Goal: Task Accomplishment & Management: Manage account settings

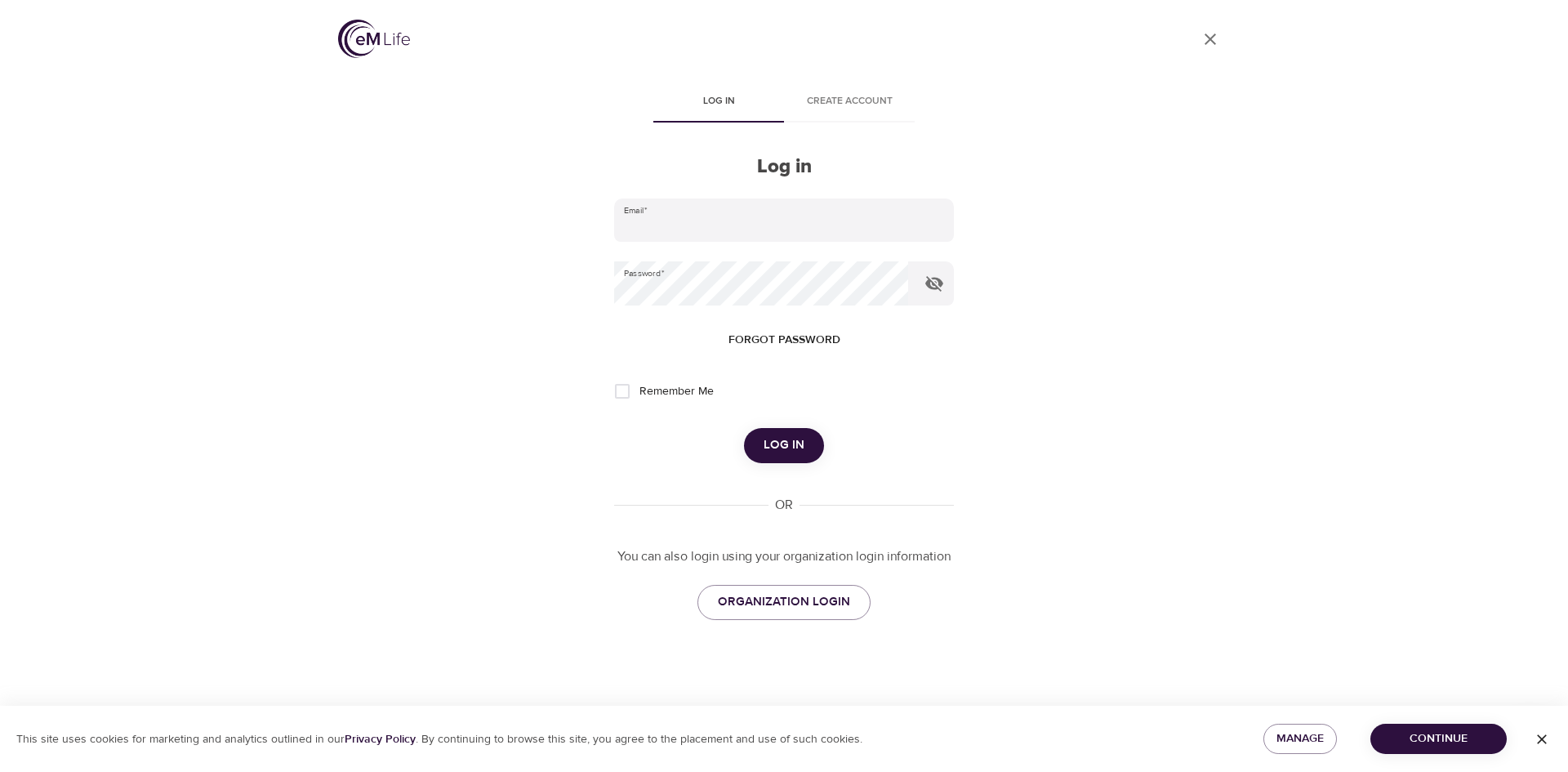
type input "[EMAIL_ADDRESS][DOMAIN_NAME]"
click at [796, 448] on span "Log in" at bounding box center [783, 445] width 40 height 22
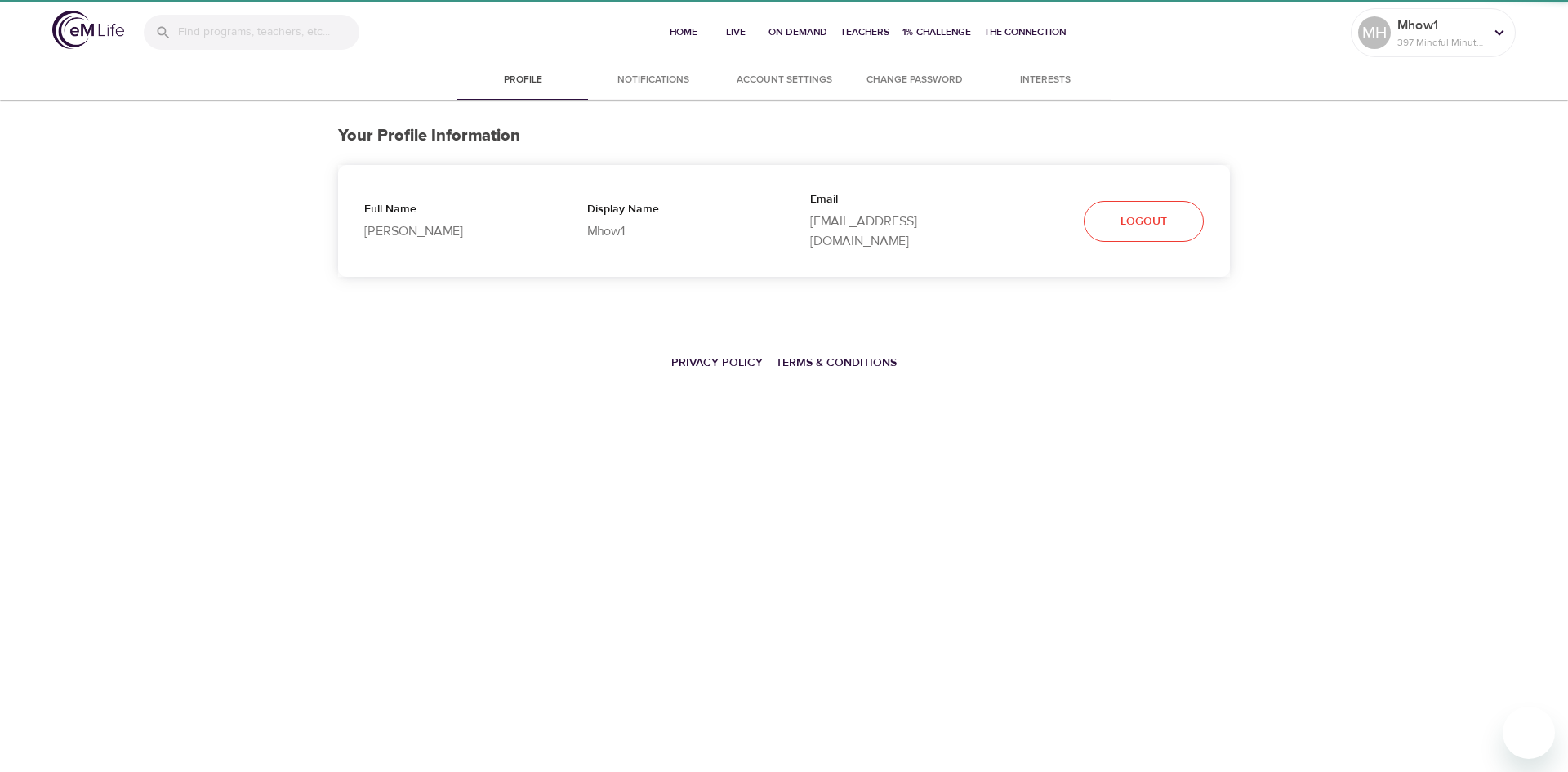
select select "10"
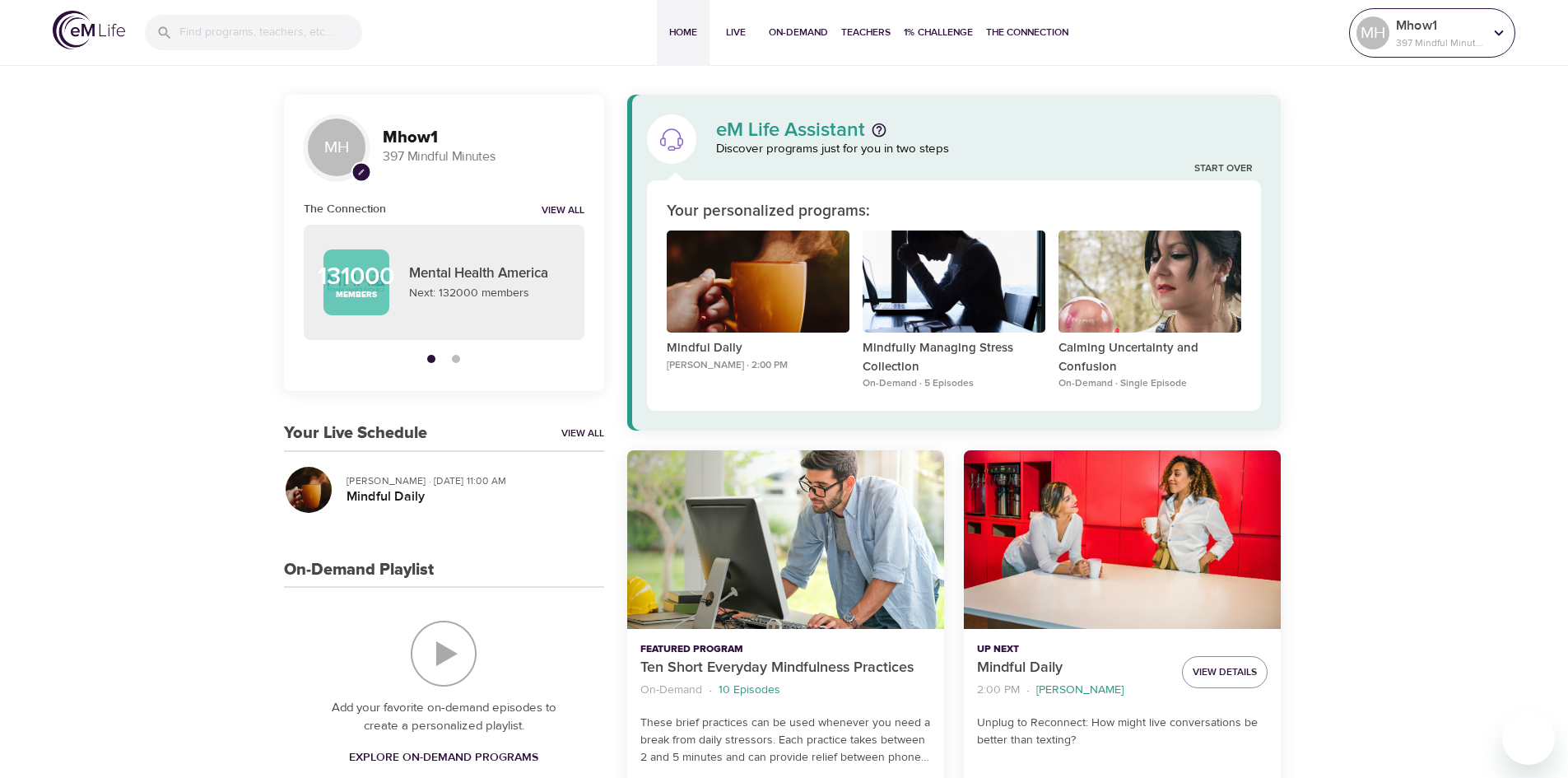
click at [1468, 36] on p "397 Mindful Minutes" at bounding box center [1440, 43] width 88 height 15
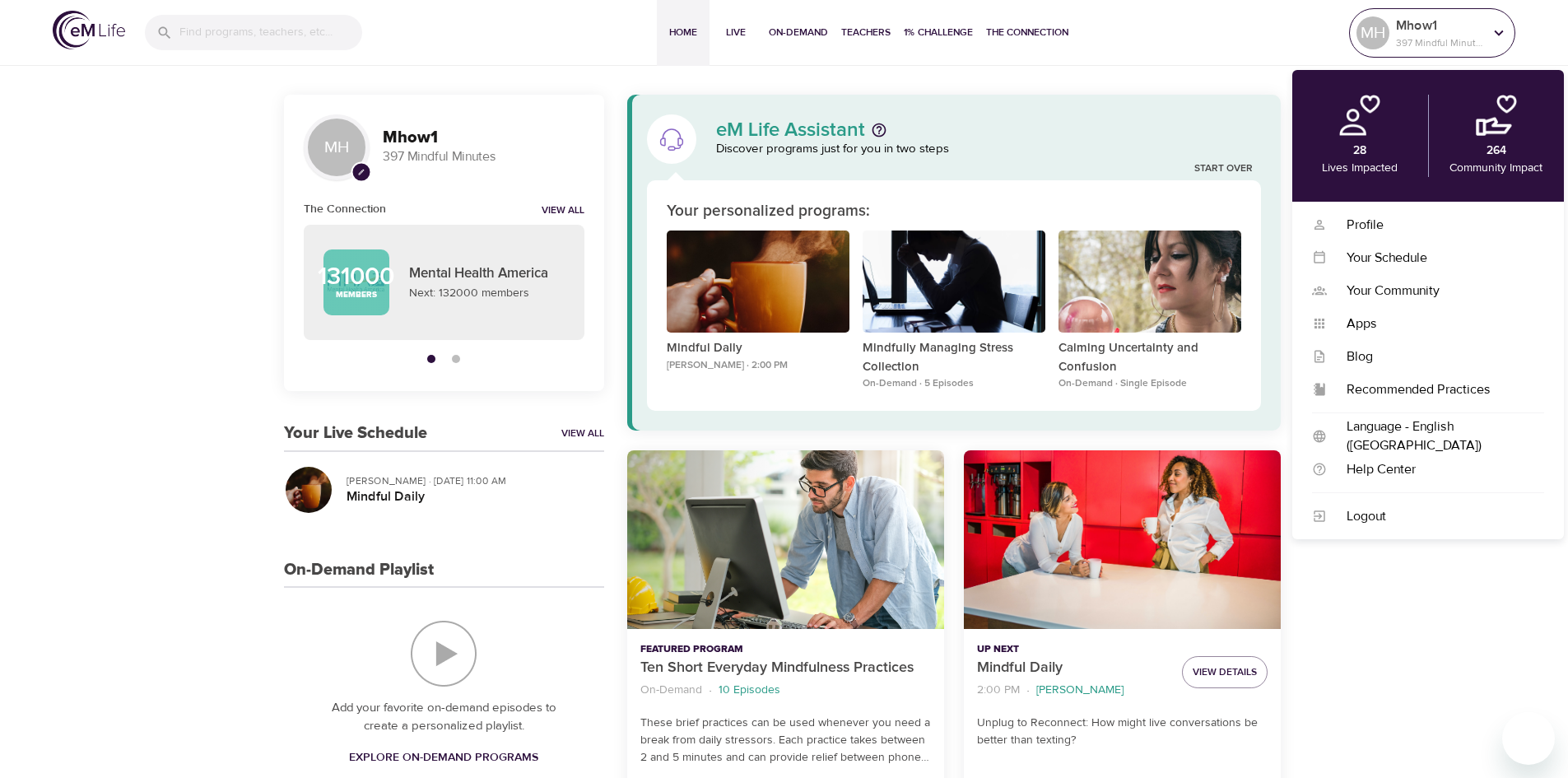
click at [1483, 37] on div "Mhow1 397 Mindful Minutes" at bounding box center [1440, 32] width 94 height 41
click at [1380, 517] on div "Logout" at bounding box center [1436, 516] width 217 height 19
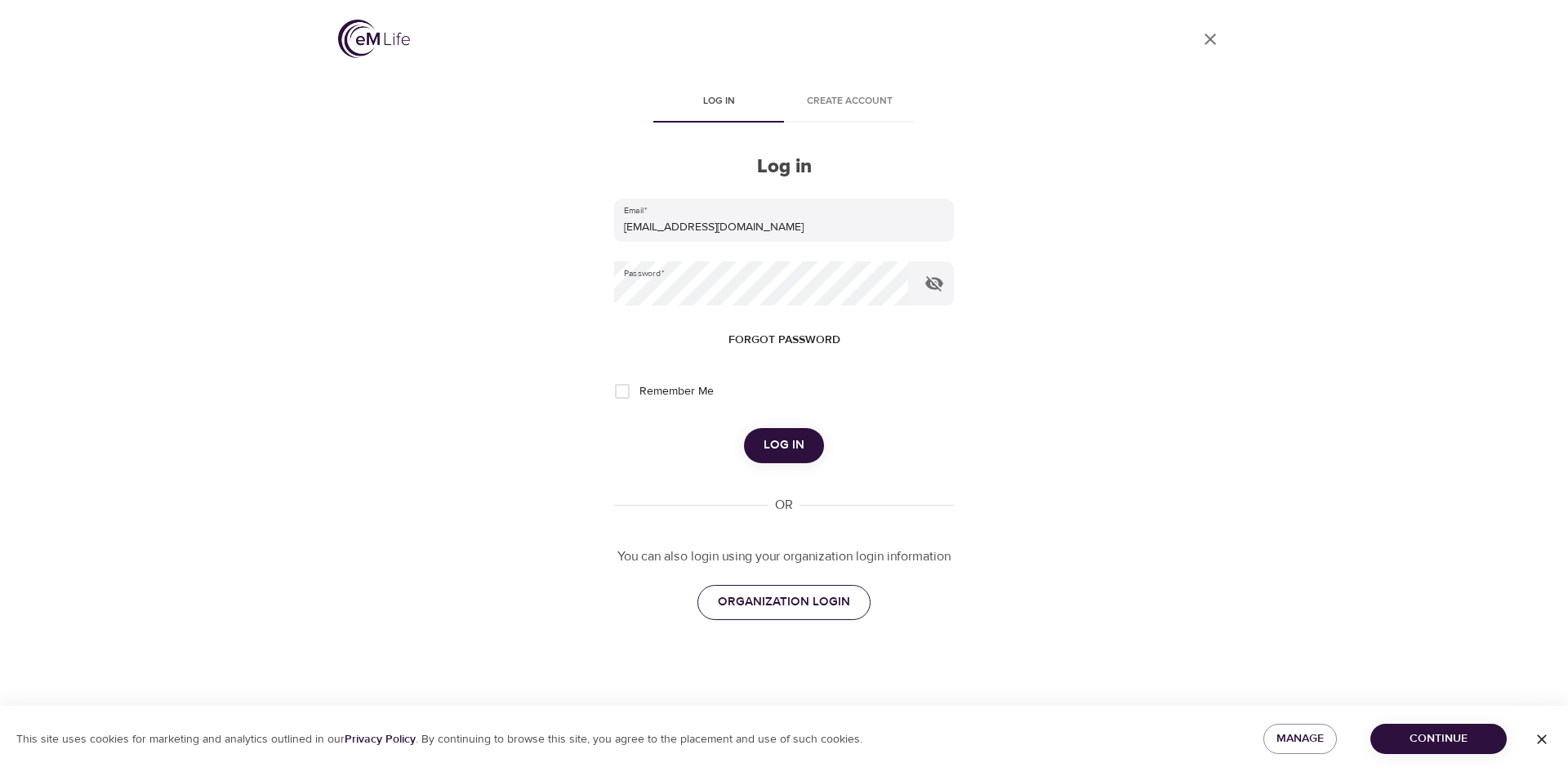
click at [831, 585] on link "ORGANIZATION LOGIN" at bounding box center [783, 601] width 173 height 35
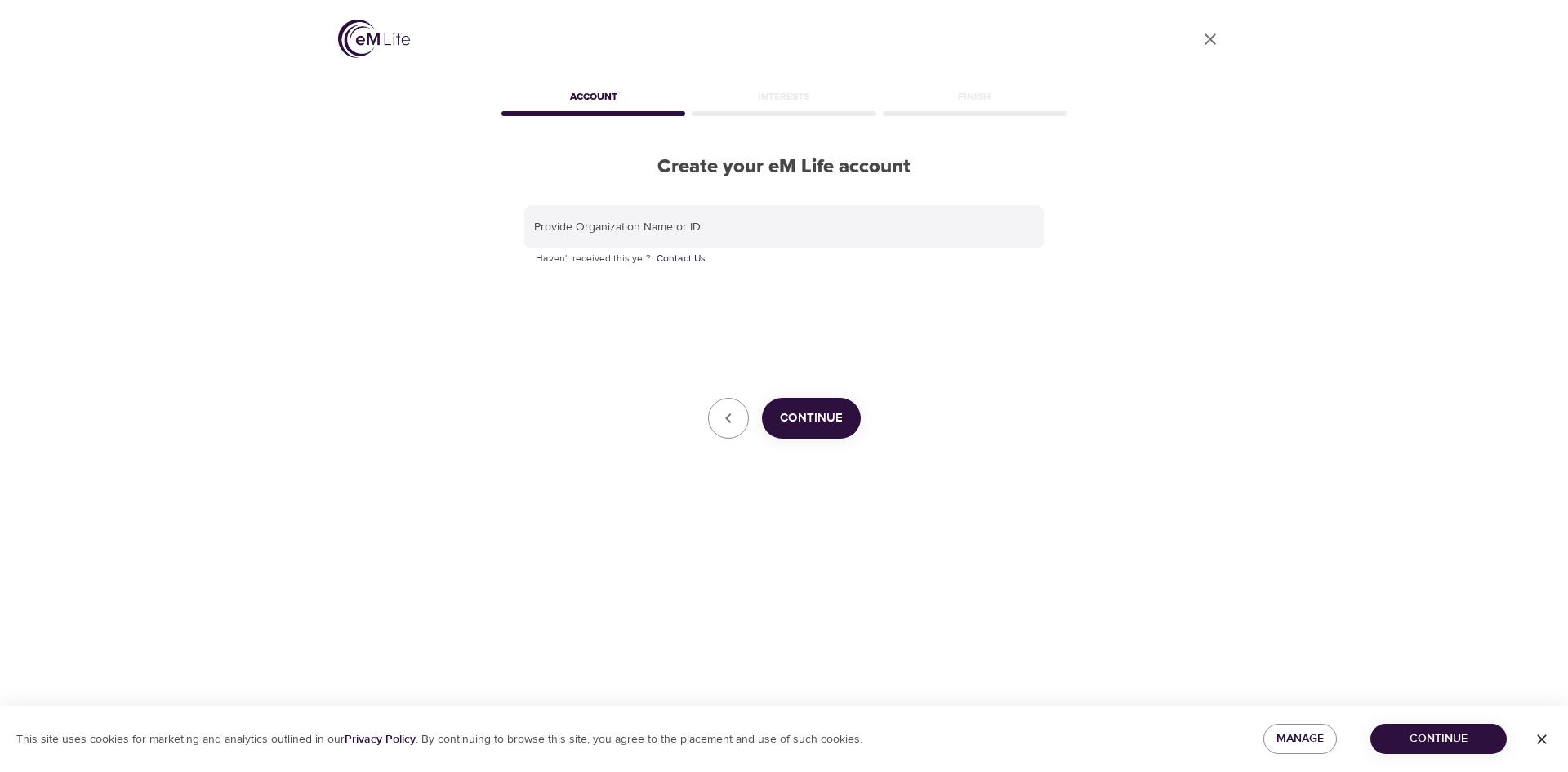
click at [749, 102] on div "Interests" at bounding box center [783, 99] width 191 height 33
drag, startPoint x: 640, startPoint y: 102, endPoint x: 642, endPoint y: 111, distance: 9.2
click at [640, 104] on div "Account" at bounding box center [593, 99] width 191 height 33
click at [655, 233] on input "text" at bounding box center [784, 227] width 519 height 44
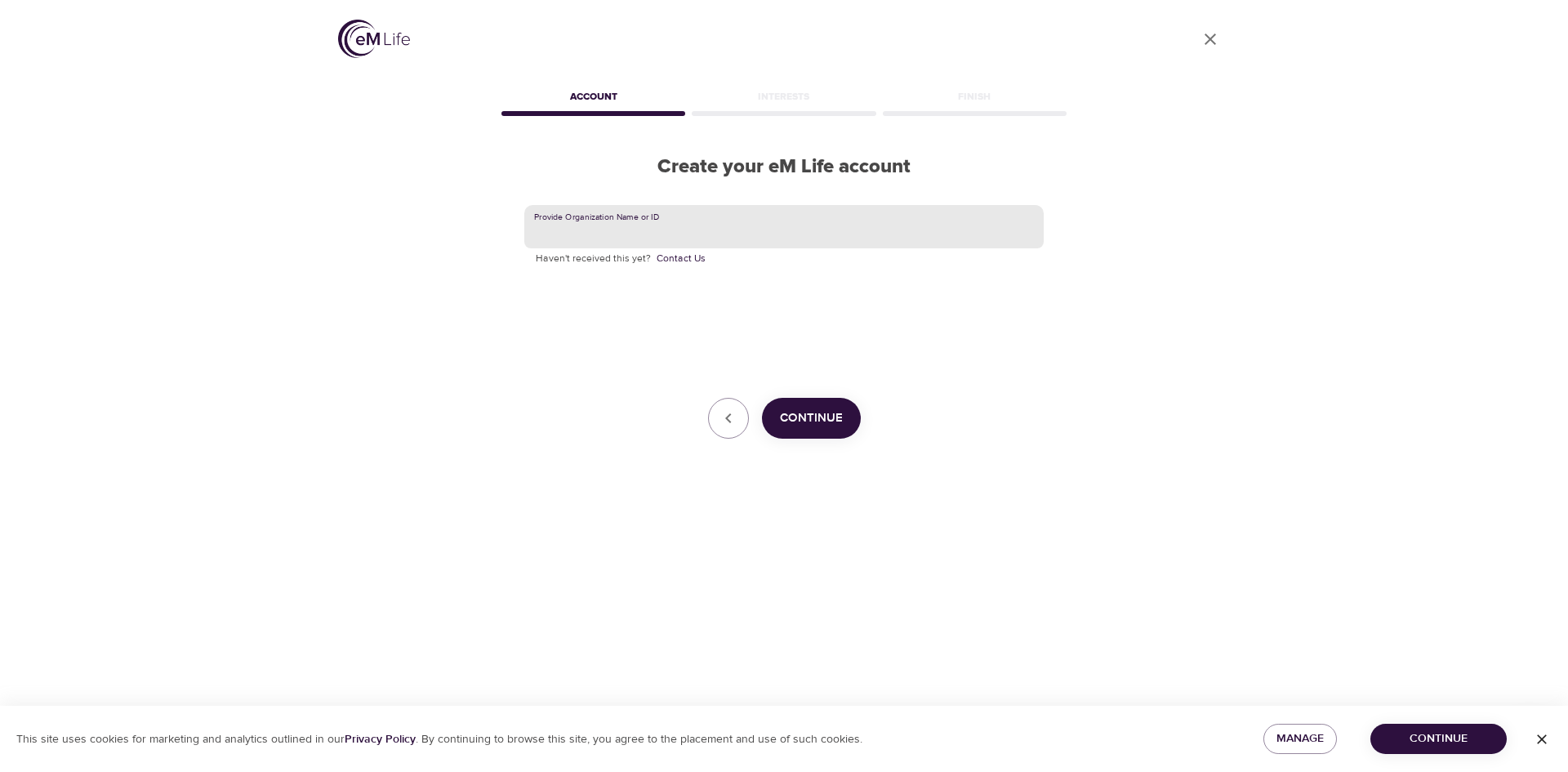
click at [885, 239] on input "text" at bounding box center [784, 227] width 519 height 44
type input "Korn ferry"
click at [816, 411] on span "Continue" at bounding box center [812, 419] width 63 height 22
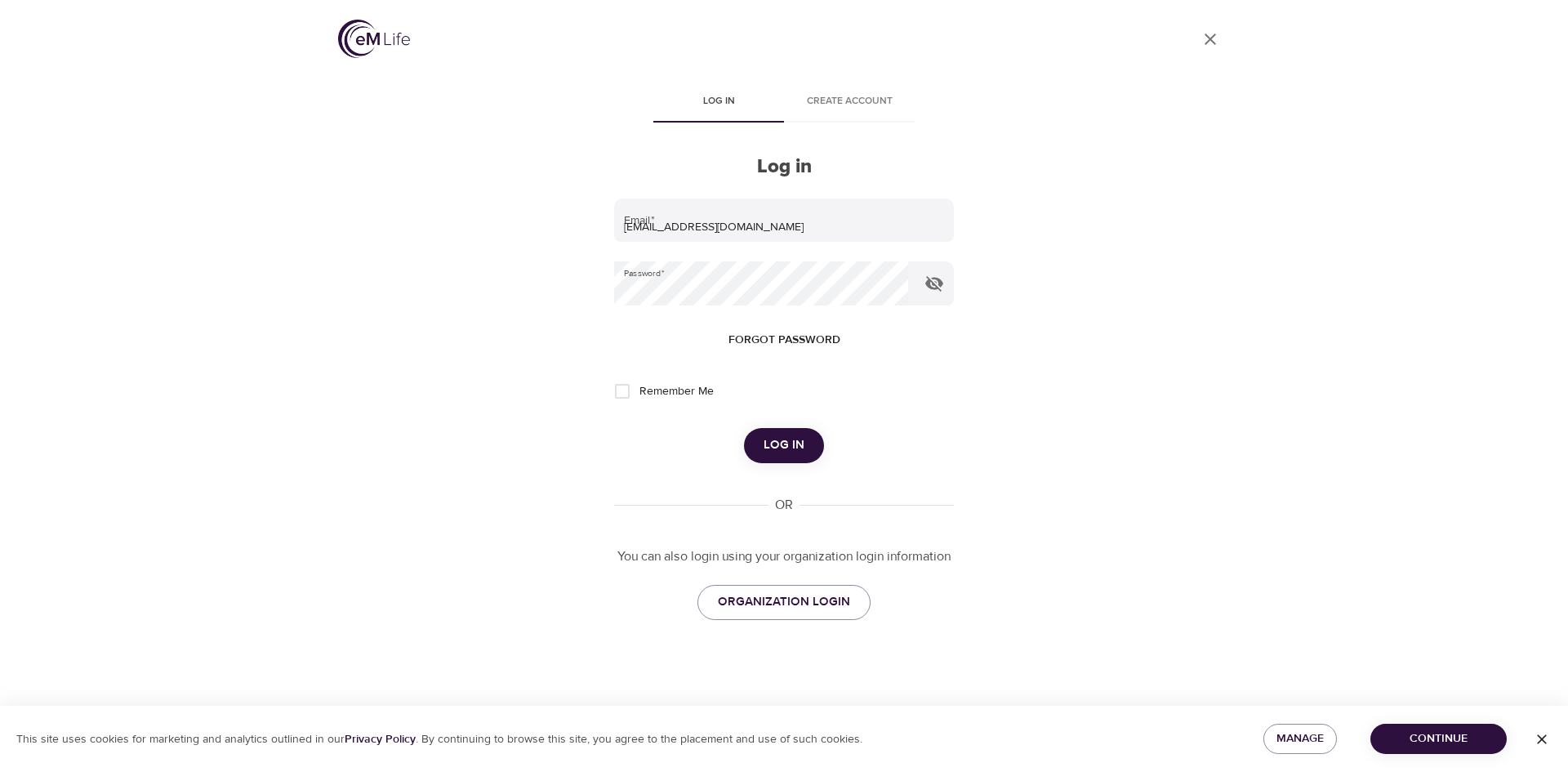
click at [810, 452] on button "Log in" at bounding box center [784, 444] width 80 height 35
click at [810, 409] on div "Remember Me" at bounding box center [784, 391] width 340 height 35
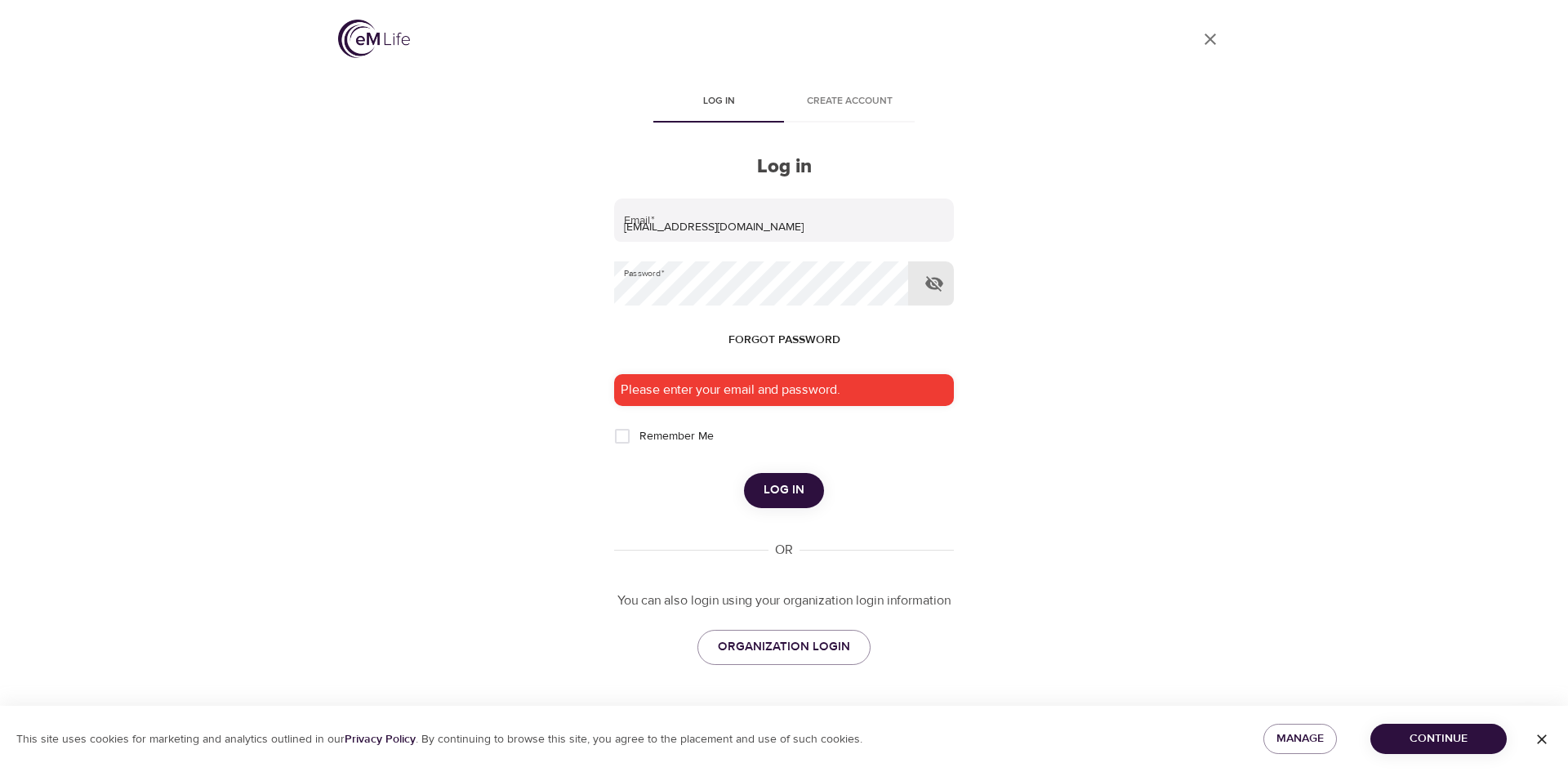
click at [916, 280] on button "button" at bounding box center [935, 283] width 39 height 39
click at [800, 495] on span "Log in" at bounding box center [783, 491] width 40 height 22
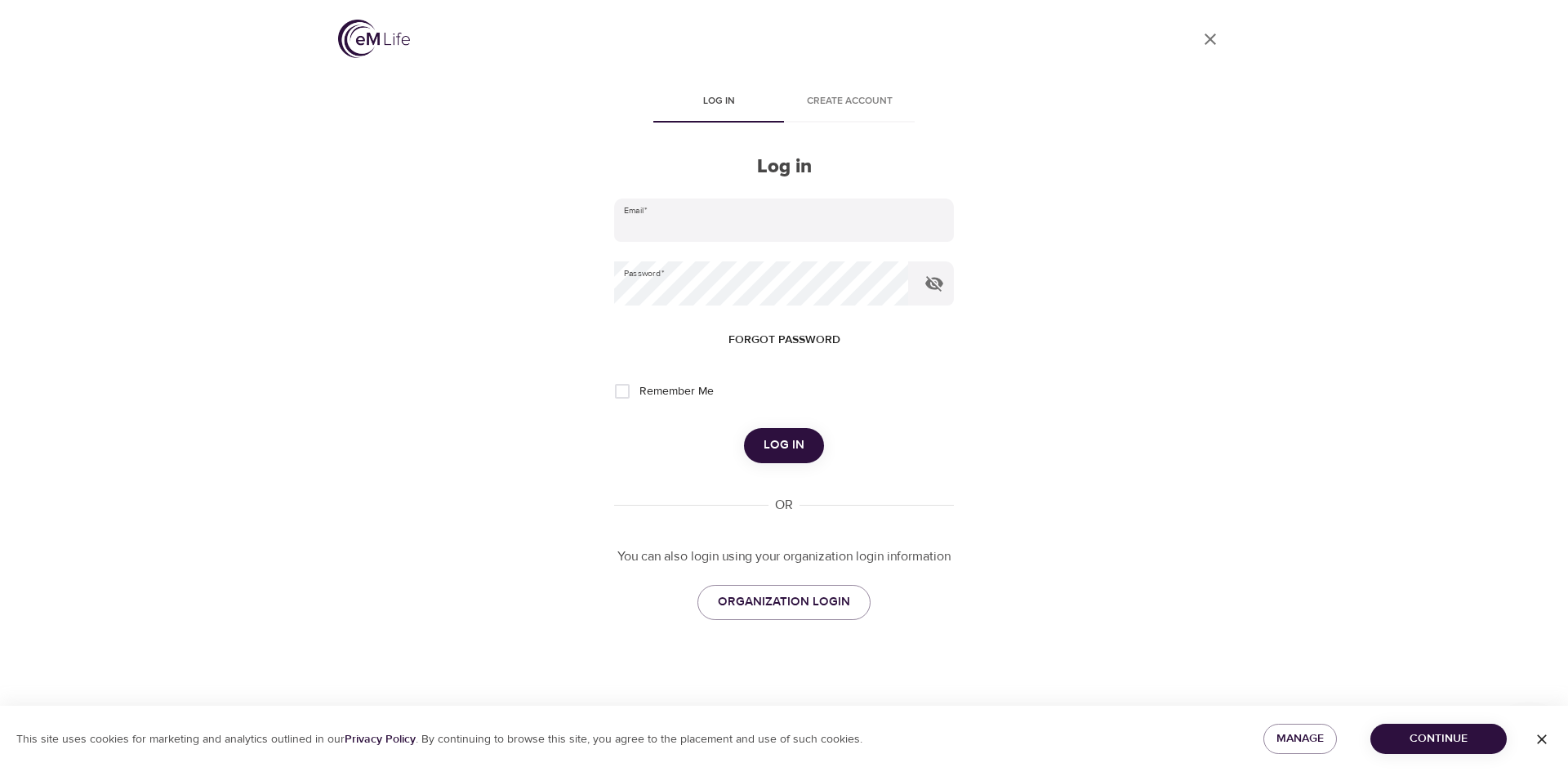
type input "[EMAIL_ADDRESS][DOMAIN_NAME]"
click at [791, 440] on span "Log in" at bounding box center [783, 445] width 40 height 22
click at [791, 440] on div "Loading..." at bounding box center [784, 444] width 340 height 35
